Goal: Check status: Check status

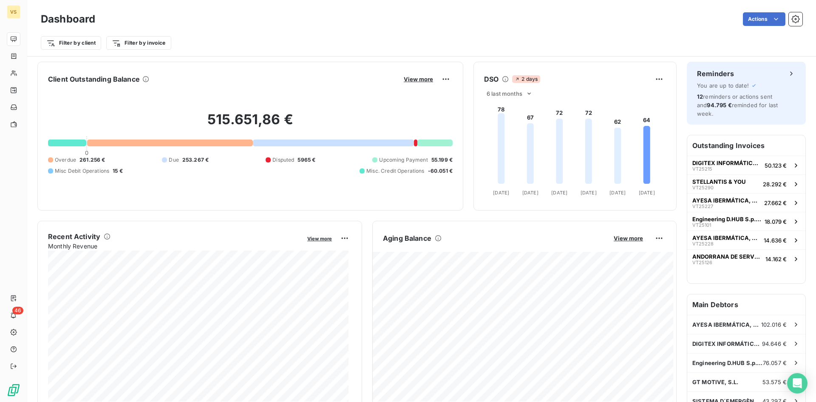
scroll to position [427, 0]
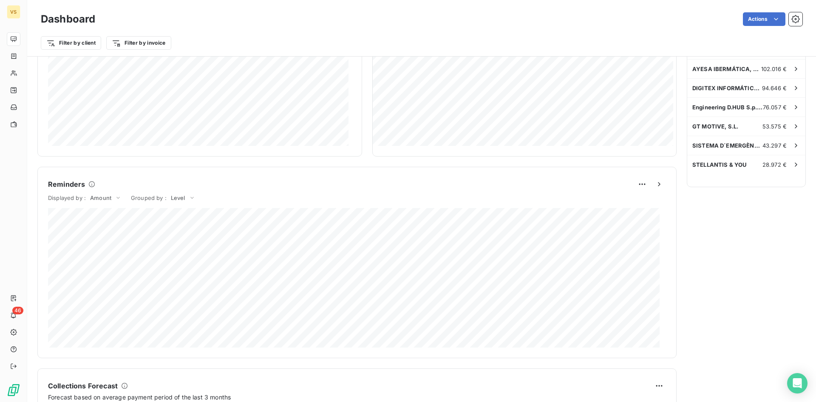
scroll to position [427, 0]
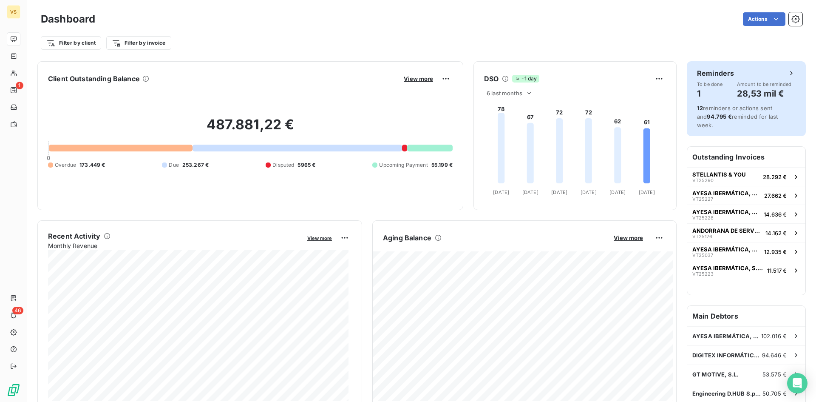
click at [740, 92] on h4 "28,53 mil €" at bounding box center [764, 94] width 55 height 14
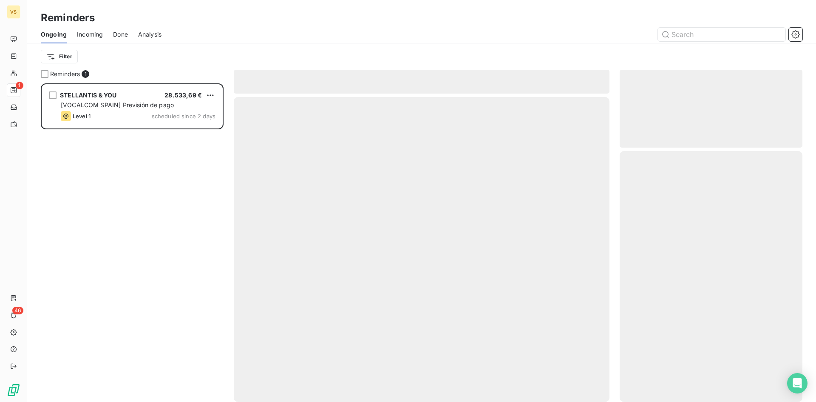
scroll to position [312, 176]
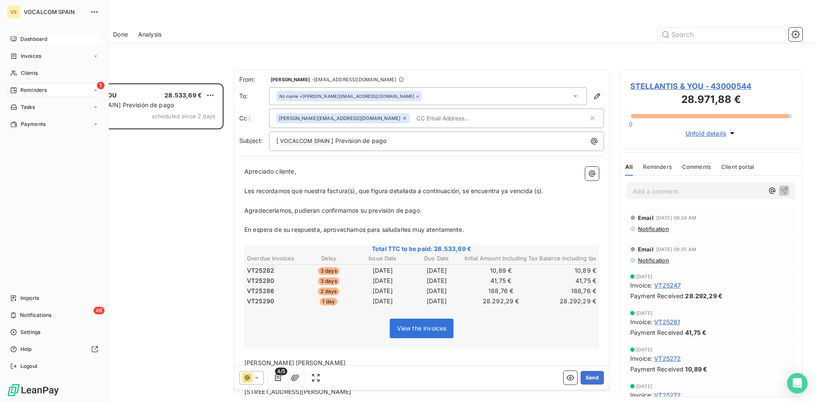
click at [46, 42] on span "Dashboard" at bounding box center [33, 39] width 27 height 8
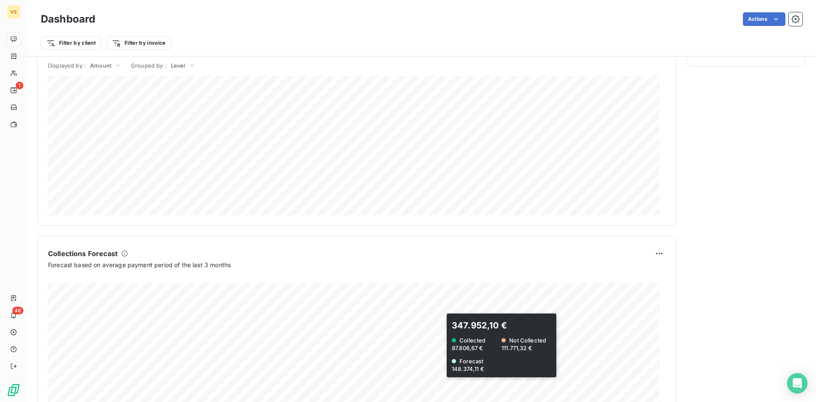
scroll to position [427, 0]
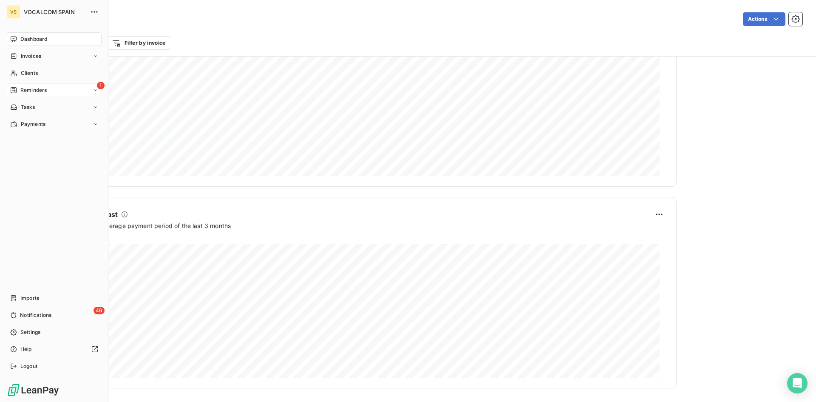
click at [53, 90] on div "1 Reminders" at bounding box center [54, 90] width 95 height 14
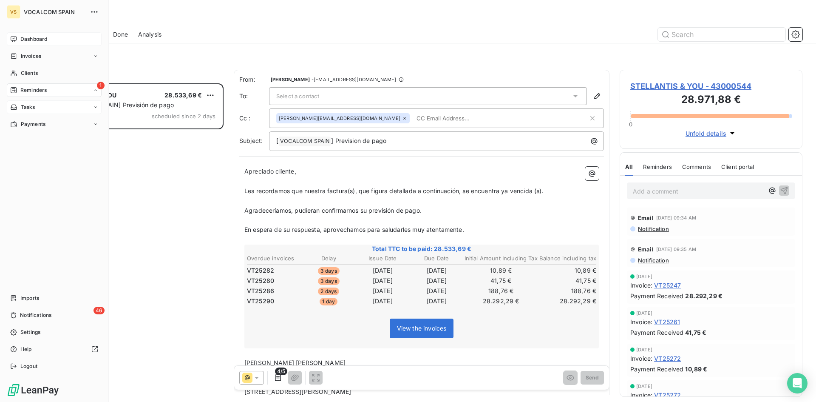
scroll to position [312, 176]
drag, startPoint x: 45, startPoint y: 43, endPoint x: 46, endPoint y: 52, distance: 9.1
click at [45, 44] on div "Dashboard" at bounding box center [54, 39] width 95 height 14
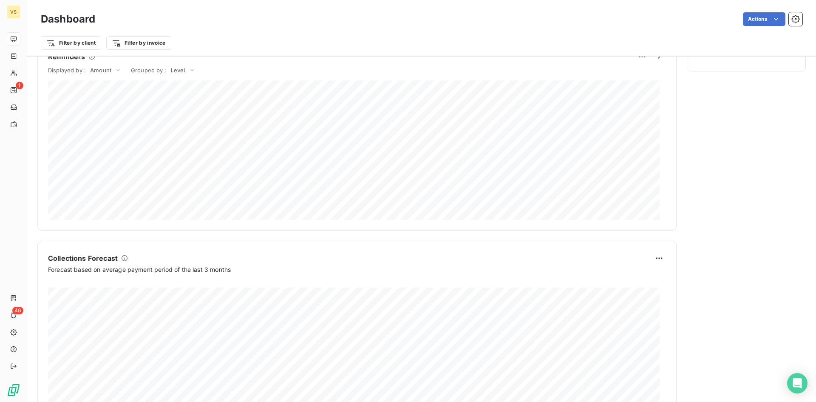
scroll to position [427, 0]
